Goal: Navigation & Orientation: Find specific page/section

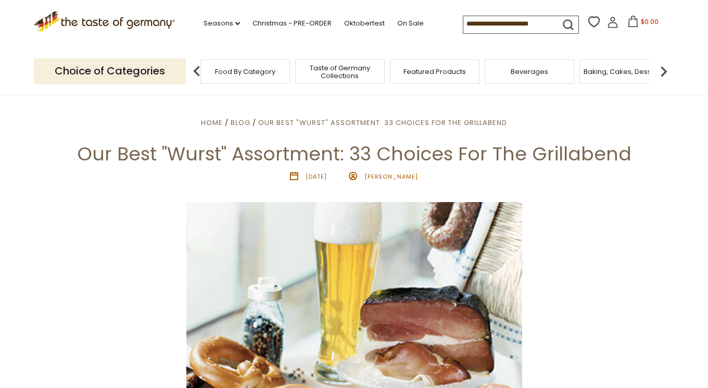
click at [334, 74] on span "Taste of Germany Collections" at bounding box center [339, 72] width 83 height 16
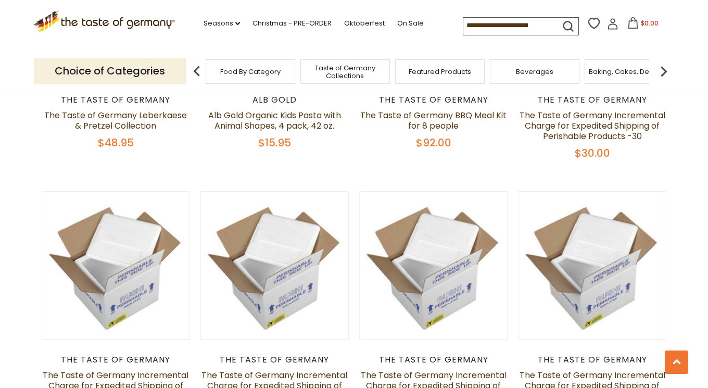
scroll to position [758, 0]
